Goal: Transaction & Acquisition: Purchase product/service

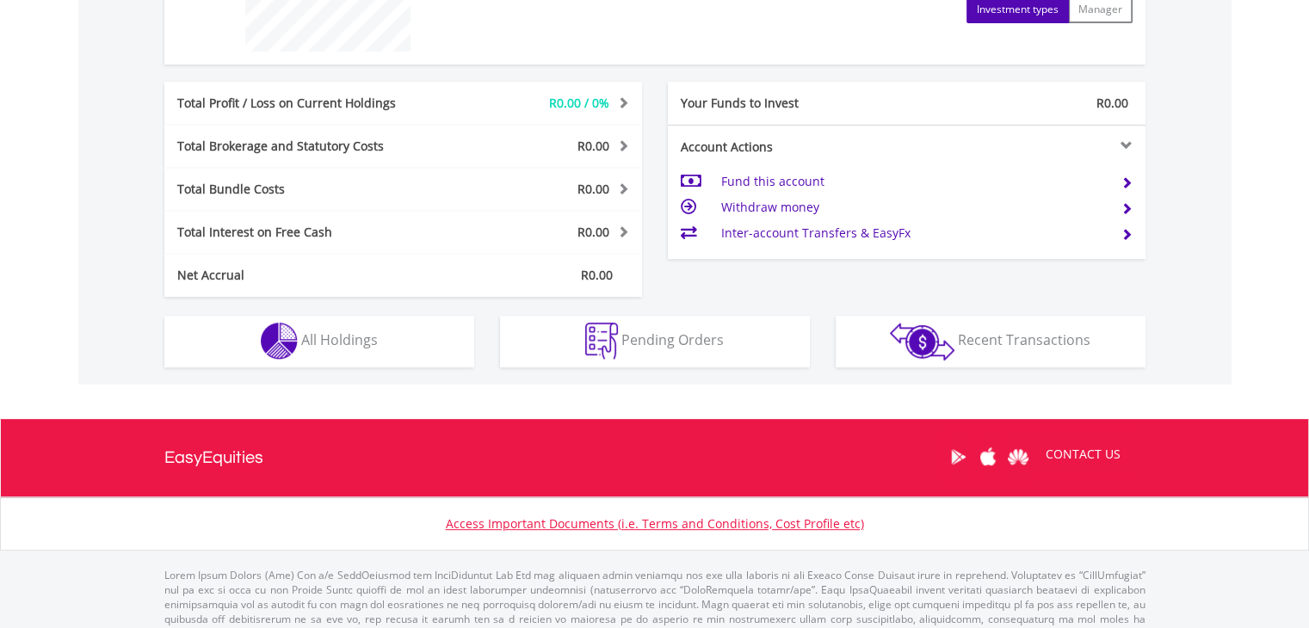
scroll to position [820, 0]
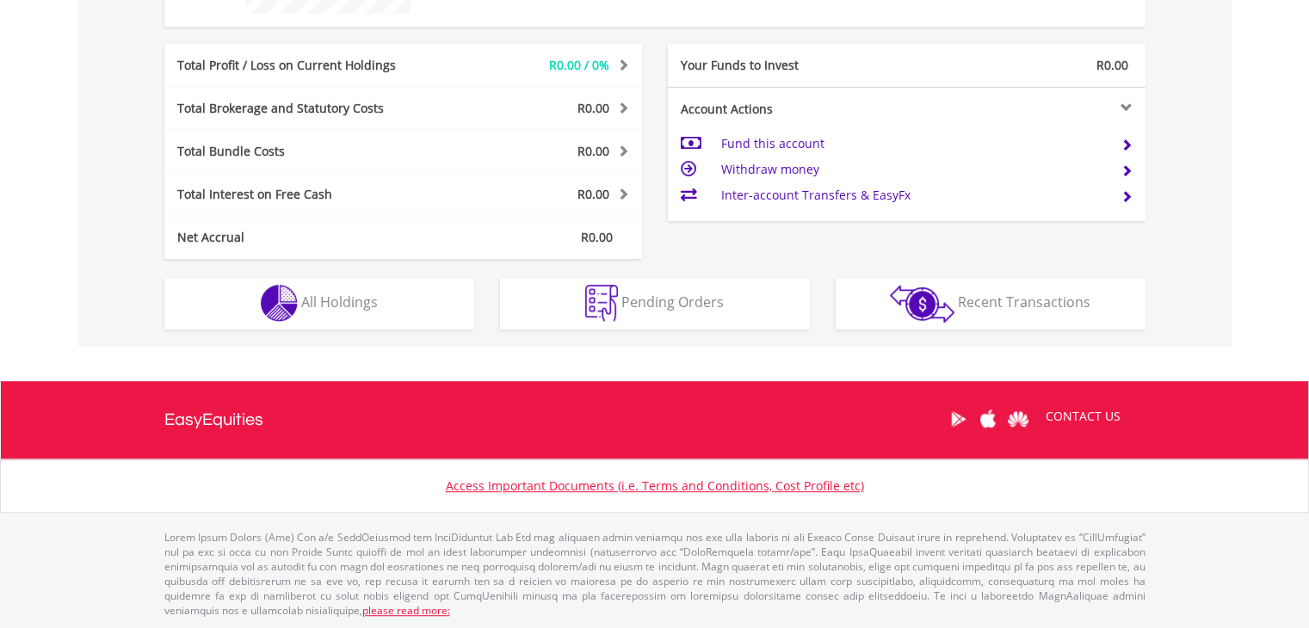
click at [771, 137] on td "Fund this account" at bounding box center [914, 144] width 387 height 26
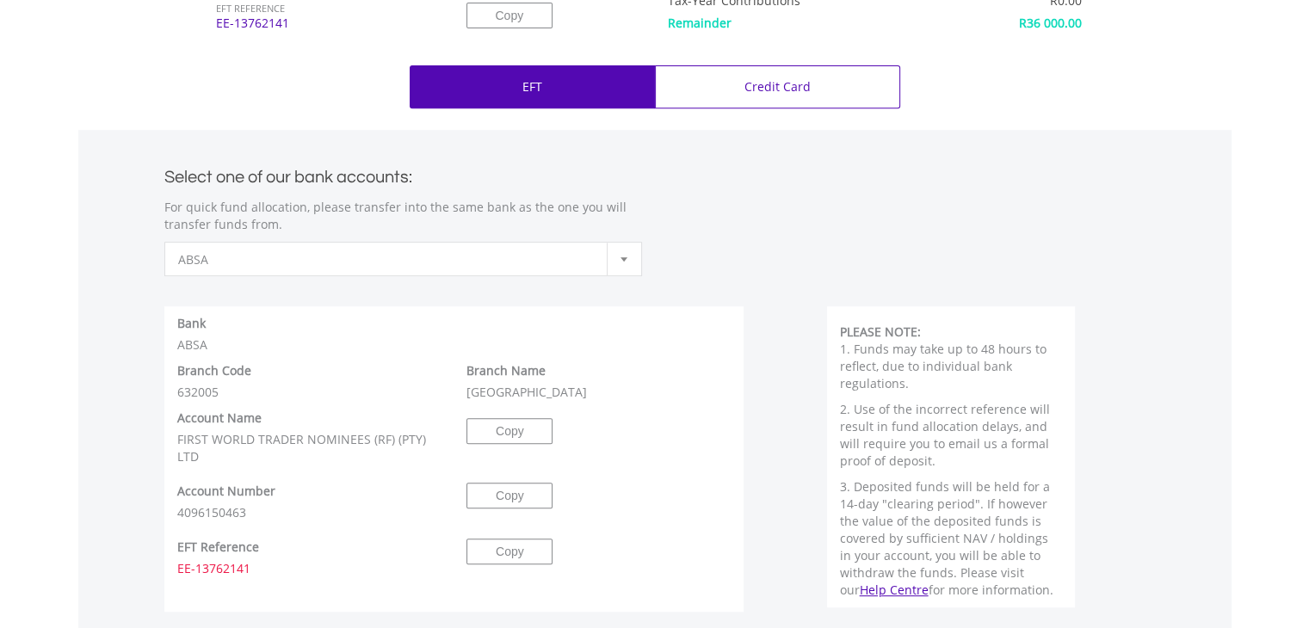
scroll to position [704, 0]
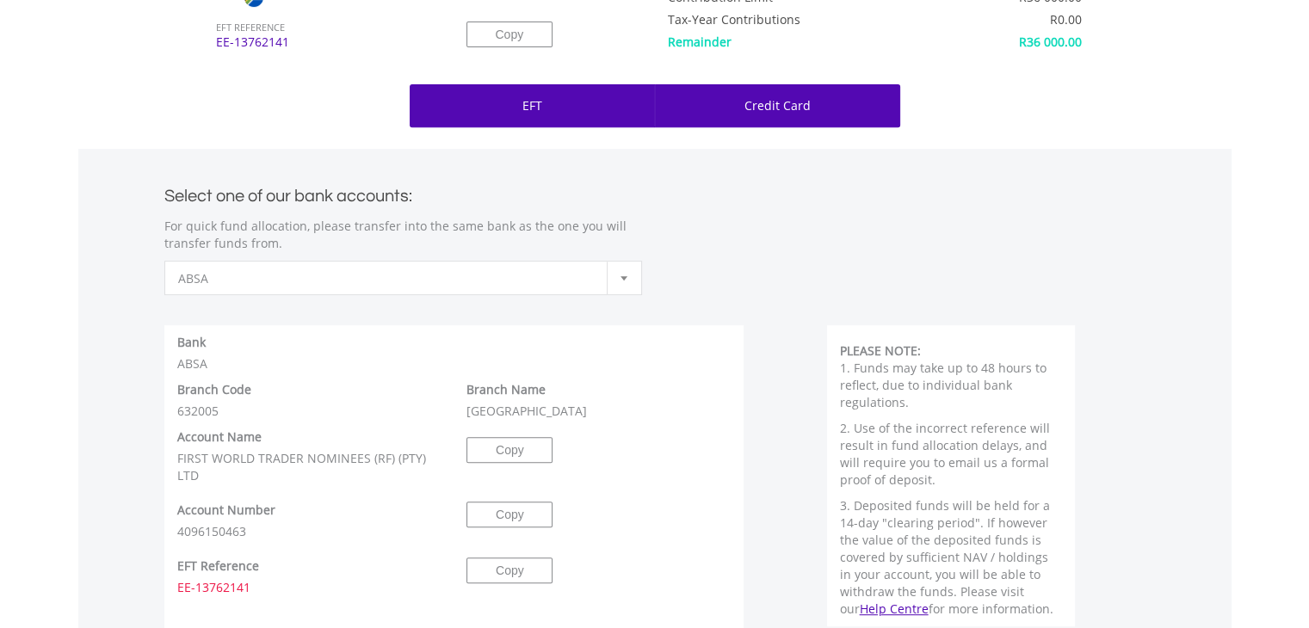
click at [813, 111] on div "Credit Card" at bounding box center [777, 105] width 245 height 43
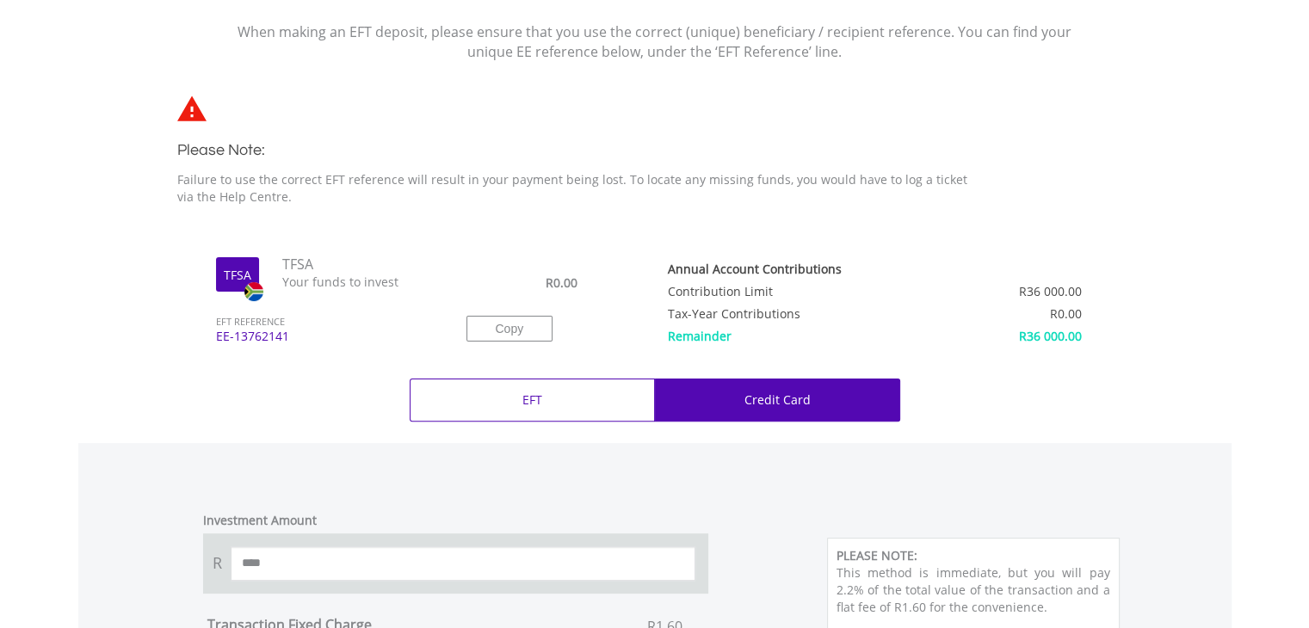
scroll to position [401, 0]
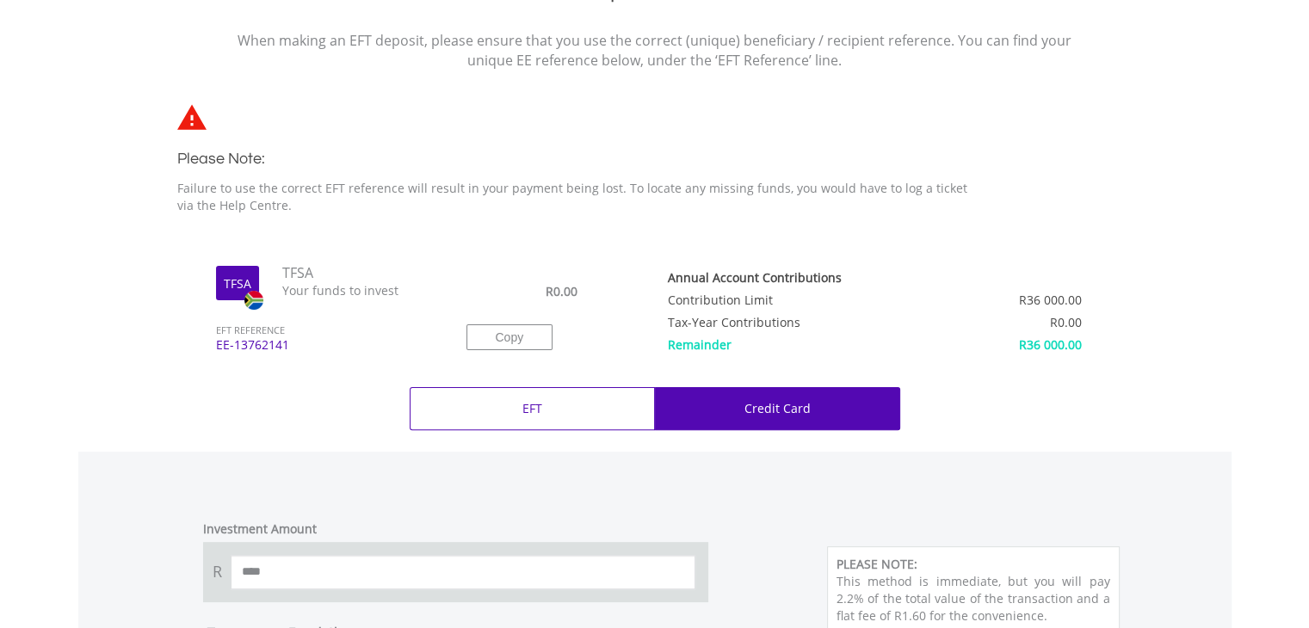
click at [556, 426] on div "EFT" at bounding box center [532, 408] width 245 height 43
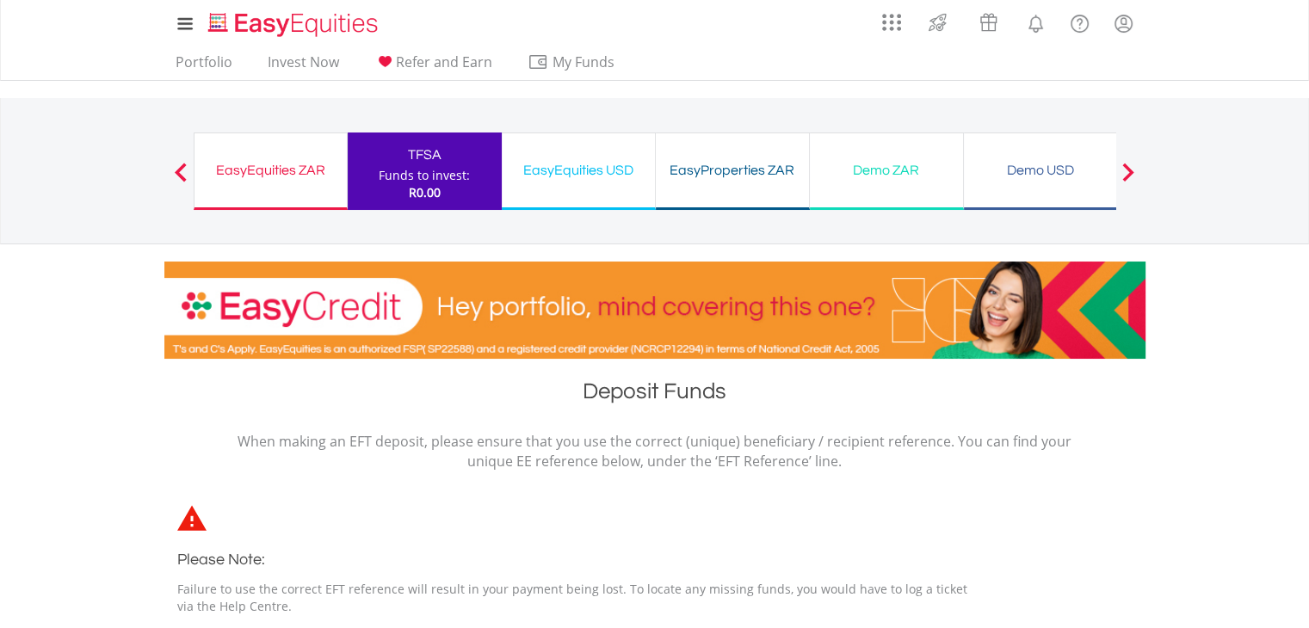
scroll to position [401, 0]
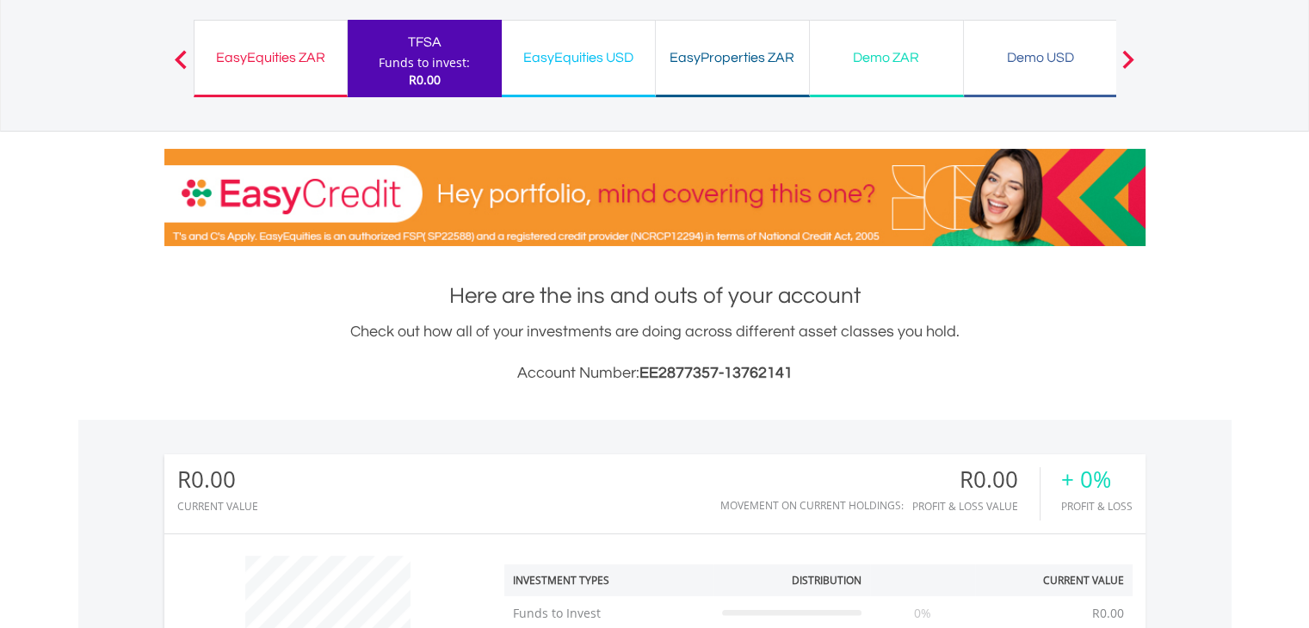
scroll to position [110, 0]
